Goal: Information Seeking & Learning: Check status

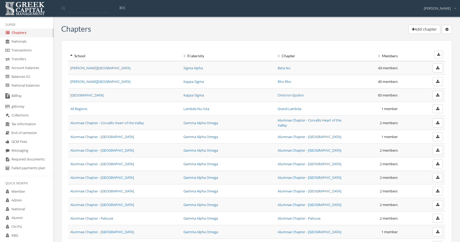
click at [35, 70] on link "Account balances" at bounding box center [26, 68] width 53 height 9
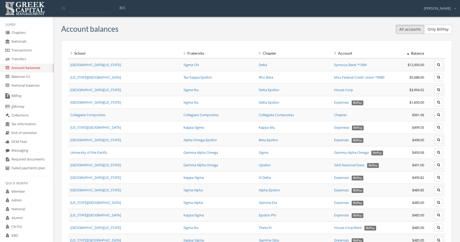
click at [95, 78] on link "[US_STATE][GEOGRAPHIC_DATA]" at bounding box center [95, 77] width 51 height 5
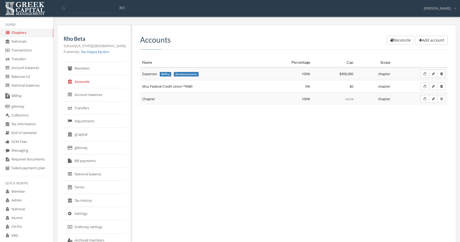
click at [97, 110] on link "Transfers" at bounding box center [95, 107] width 62 height 13
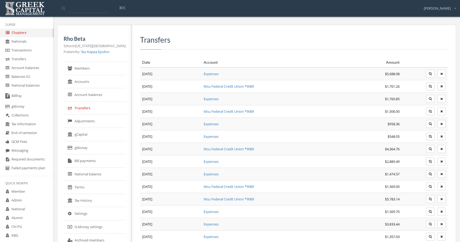
click at [108, 95] on link "Account balances" at bounding box center [95, 94] width 62 height 13
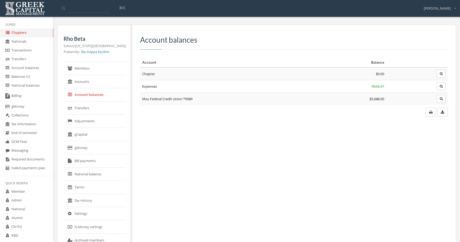
click at [440, 73] on icon "button" at bounding box center [440, 73] width 3 height 3
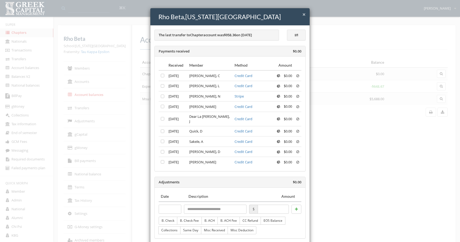
scroll to position [131, 0]
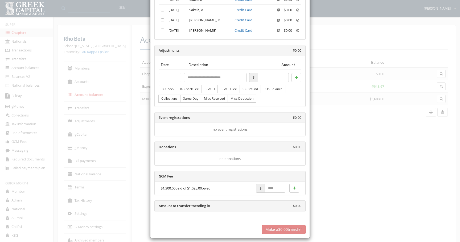
click at [364, 112] on div "× Close Rho Beta , [US_STATE][GEOGRAPHIC_DATA] The last transfer to Chapter acc…" at bounding box center [230, 121] width 460 height 242
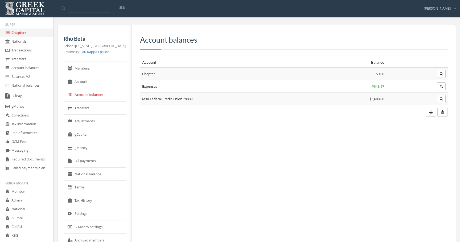
click at [442, 88] on button "button" at bounding box center [441, 86] width 9 height 8
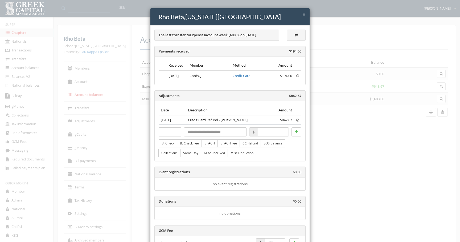
click at [350, 131] on div "× Close Rho Beta , [US_STATE][GEOGRAPHIC_DATA] The last transfer to Expenses ac…" at bounding box center [230, 121] width 460 height 242
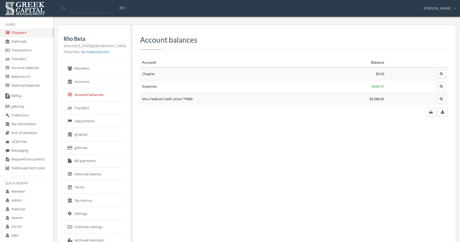
click at [444, 99] on button "button" at bounding box center [441, 99] width 9 height 8
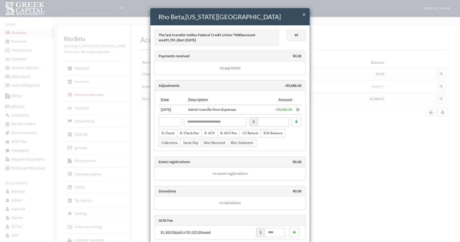
click at [394, 103] on div "× Close Rho Beta , [US_STATE][GEOGRAPHIC_DATA] The last transfer to Msu Federal…" at bounding box center [230, 121] width 460 height 242
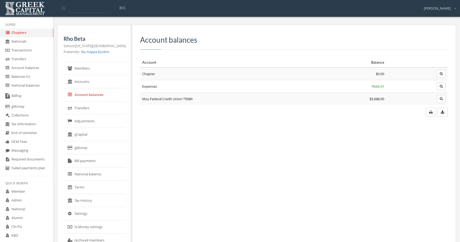
click at [440, 73] on icon "button" at bounding box center [440, 73] width 3 height 3
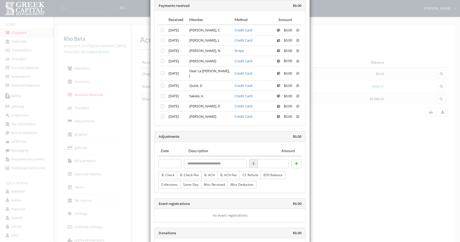
scroll to position [131, 0]
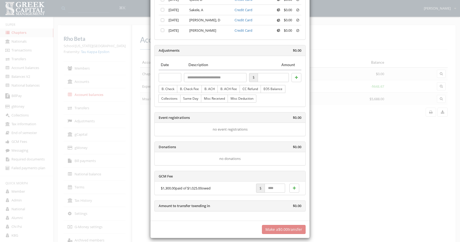
click at [375, 130] on div "× Close Rho Beta , [US_STATE][GEOGRAPHIC_DATA] The last transfer to Chapter acc…" at bounding box center [230, 121] width 460 height 242
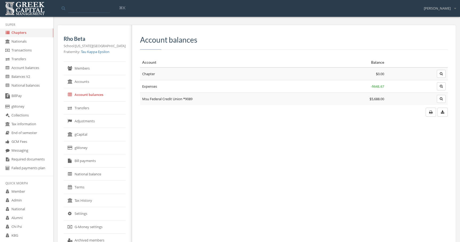
click at [375, 130] on div "Account balances Account Balance Chapter $0.00 Expenses - $648.67 Msu Federal C…" at bounding box center [291, 167] width 319 height 284
